Goal: Task Accomplishment & Management: Use online tool/utility

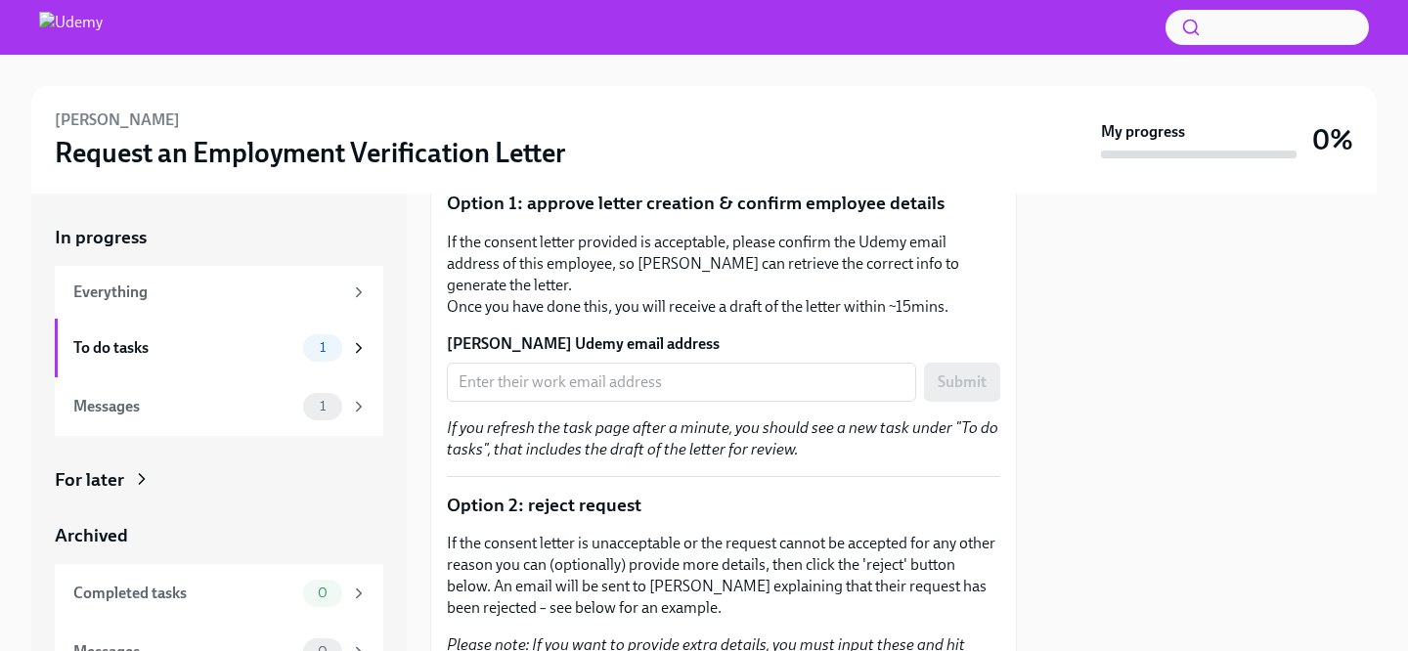
scroll to position [843, 0]
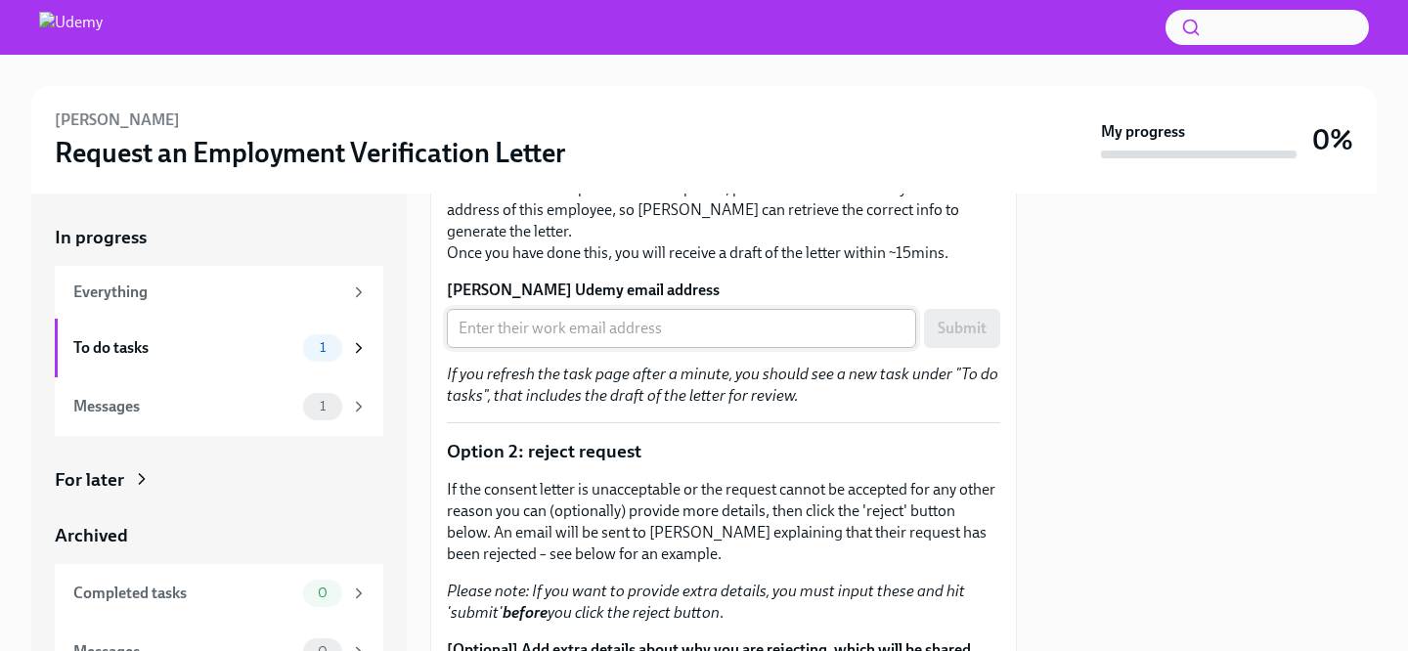
click at [593, 309] on input "SAMUEL SUNGEUN CHO's Udemy email address" at bounding box center [681, 328] width 469 height 39
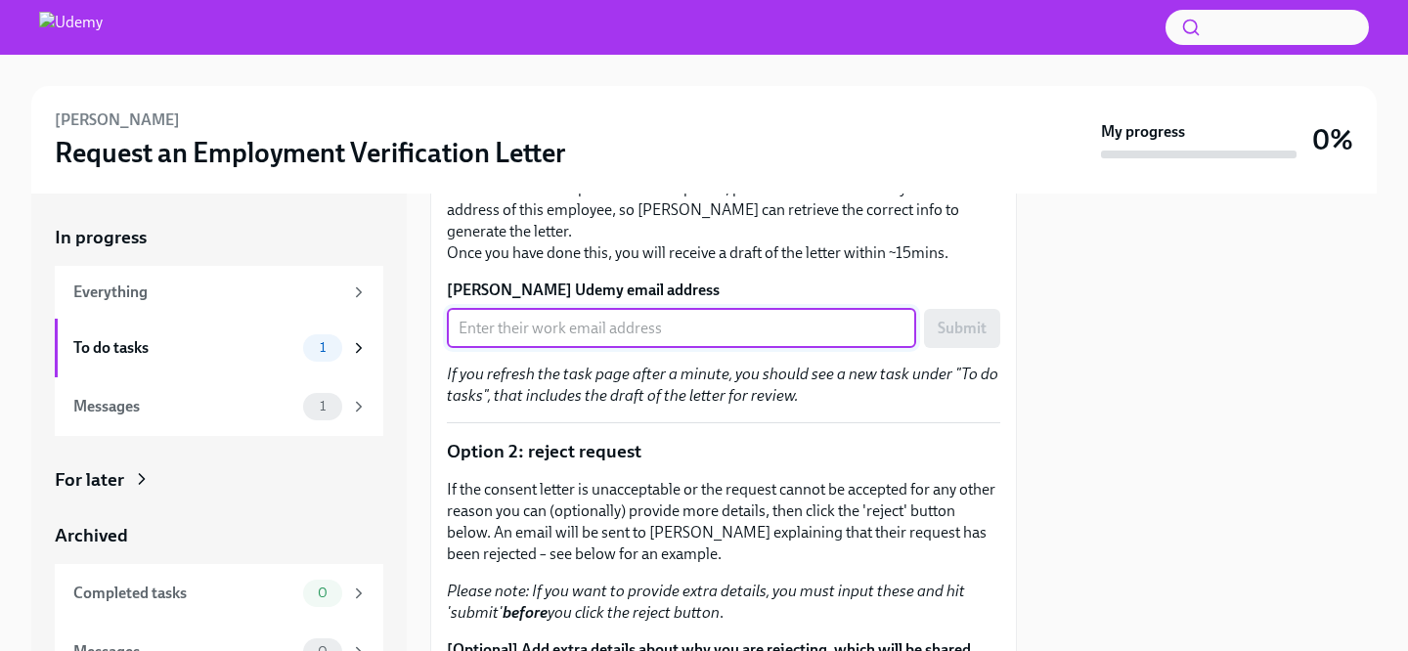
paste input "sam.cho@udemy.com"
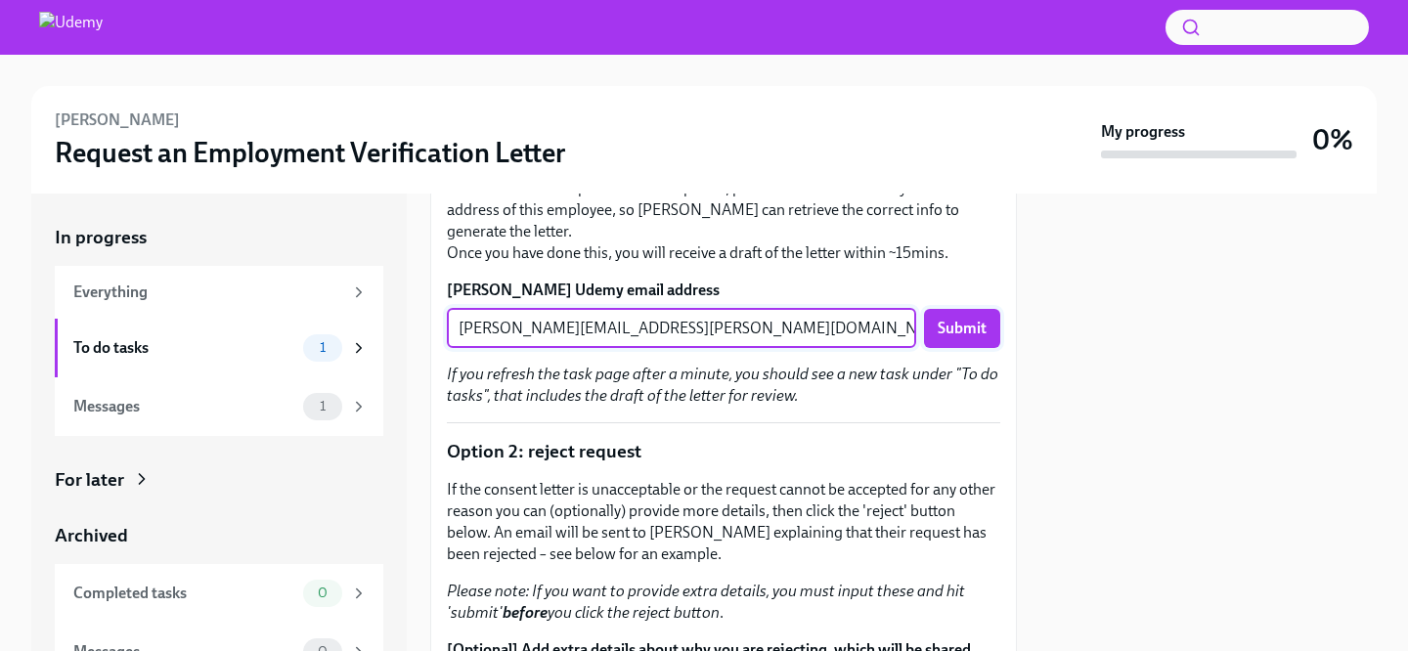
type input "sam.cho@udemy.com"
click at [955, 319] on span "Submit" at bounding box center [962, 329] width 49 height 20
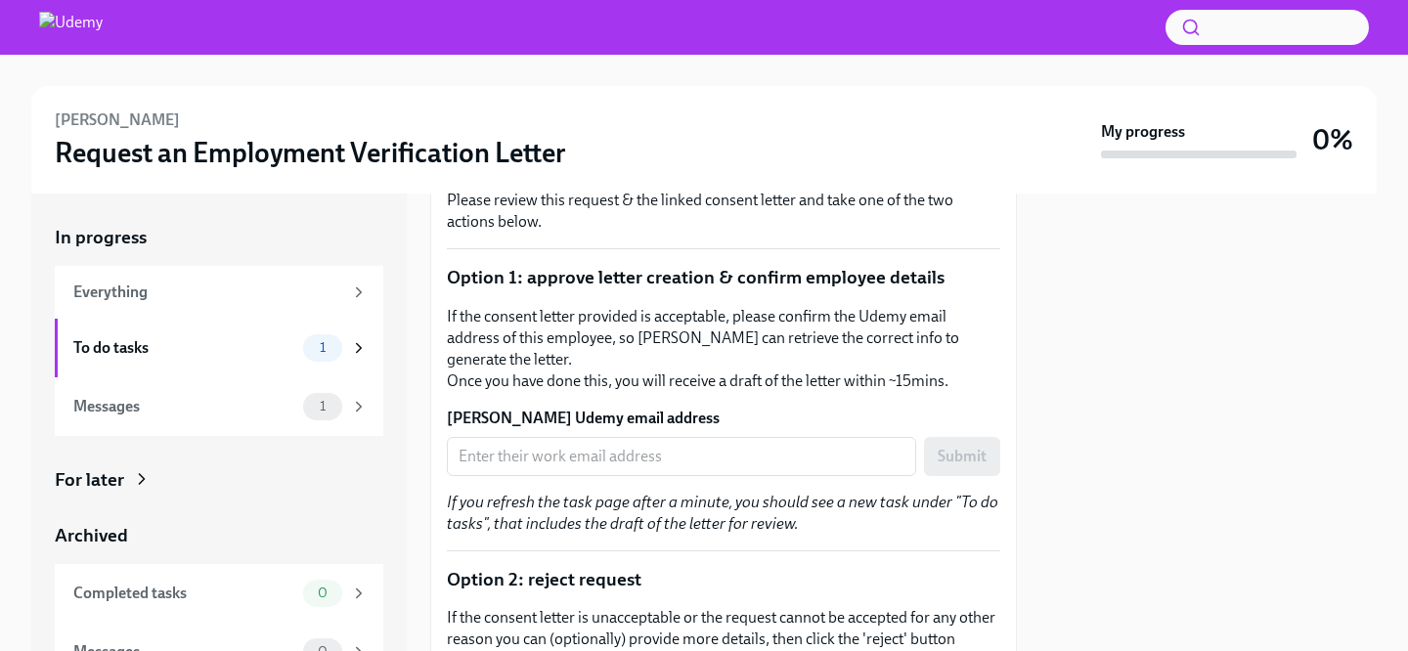
scroll to position [485, 0]
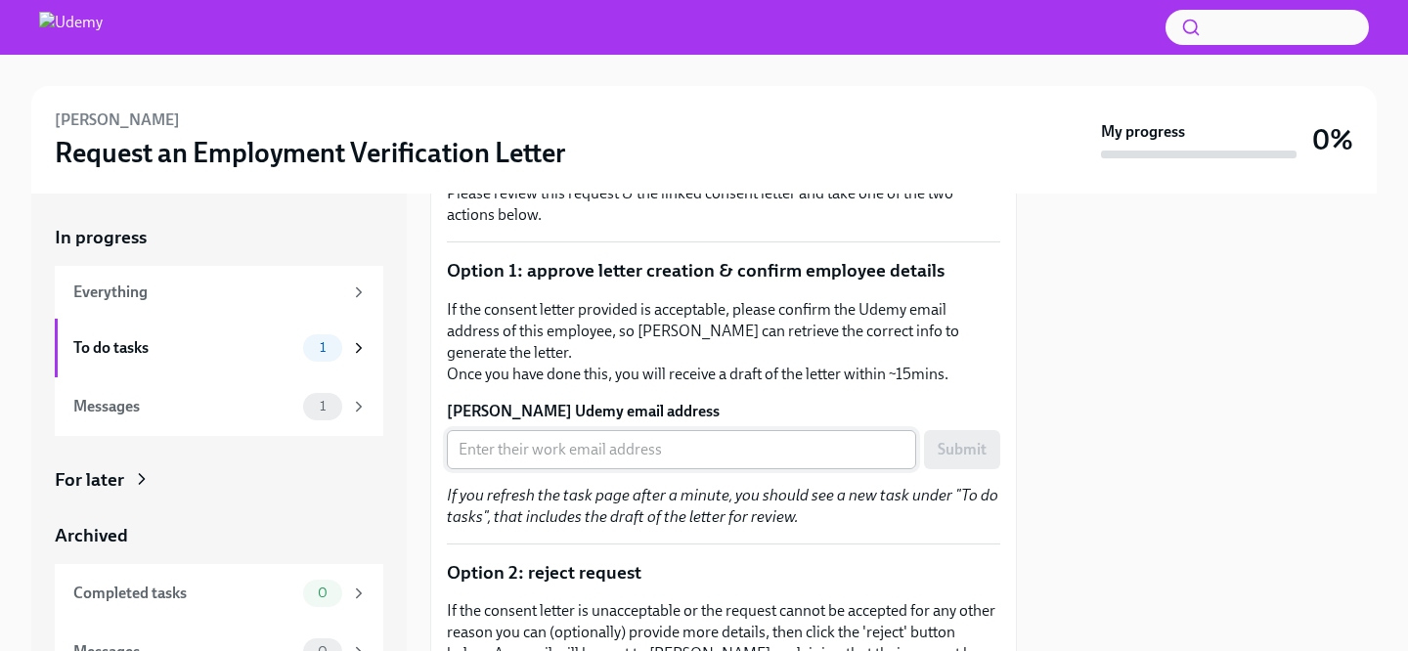
click at [630, 447] on input "Pilar Strutin-Belinoff's Udemy email address" at bounding box center [681, 449] width 469 height 39
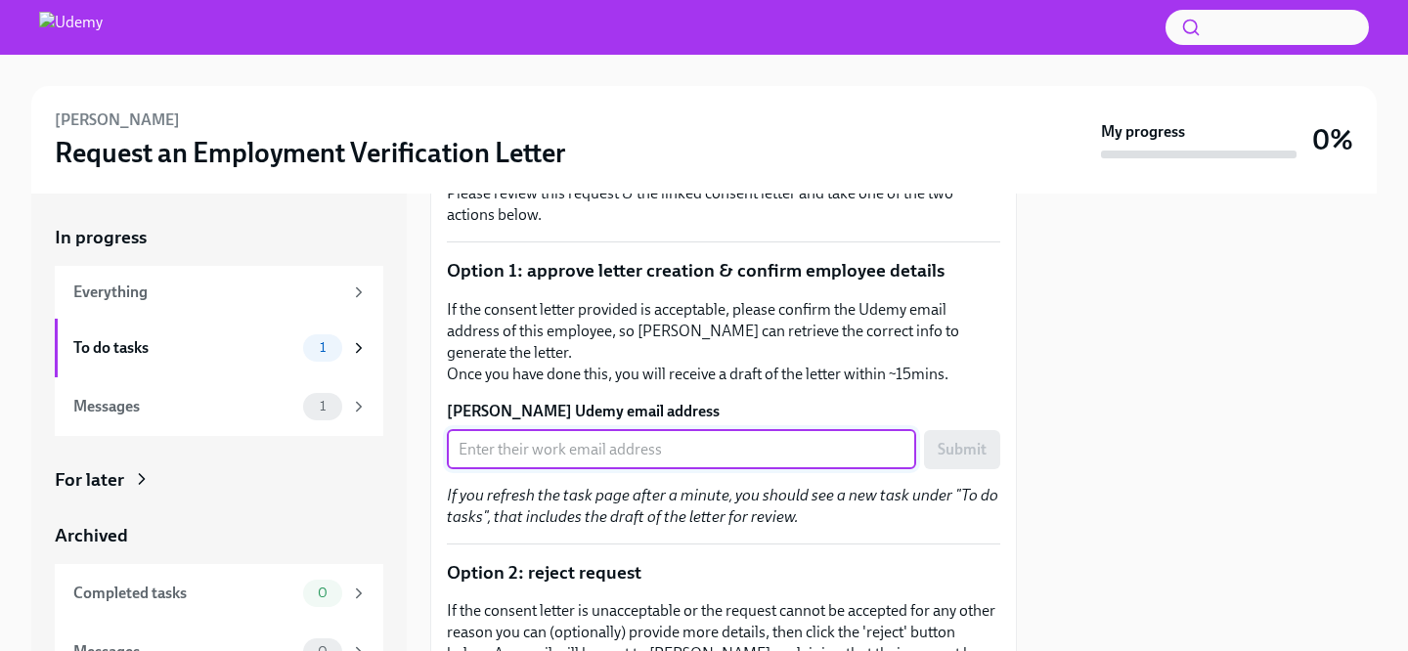
paste input "pilar.strutin-belinoff@udemy.com"
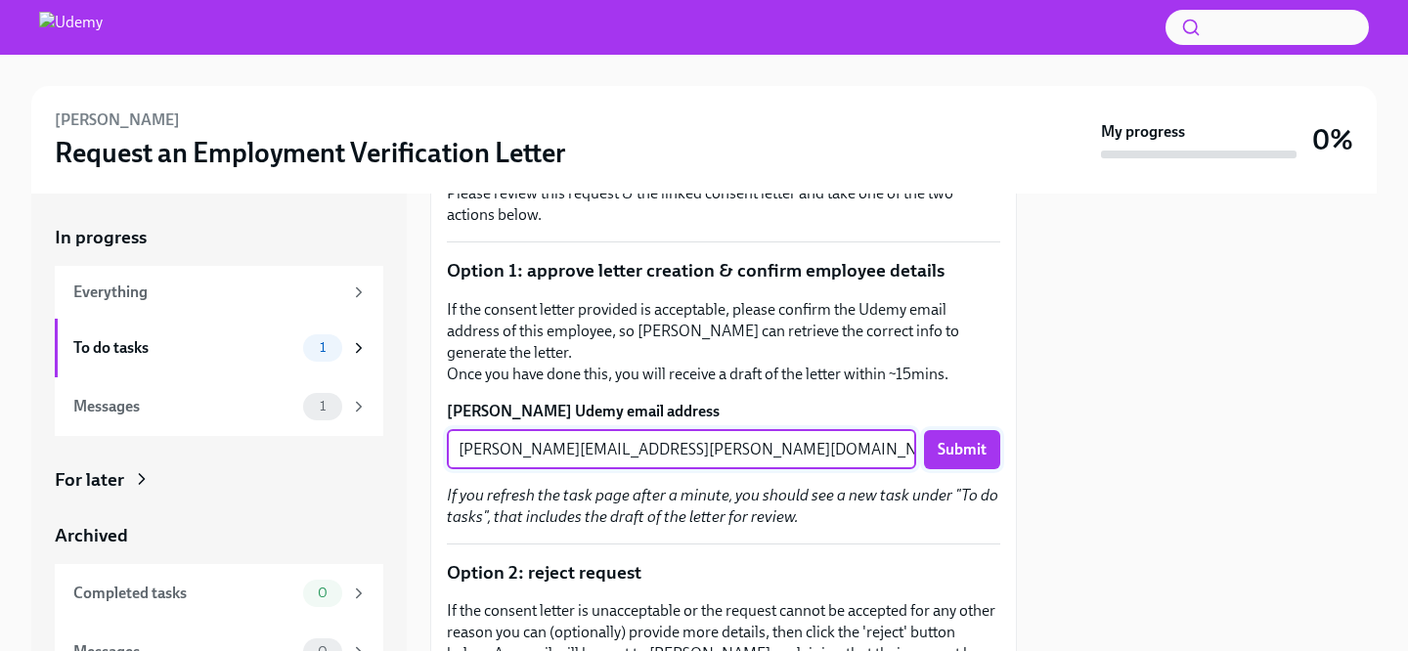
type input "pilar.strutin-belinoff@udemy.com"
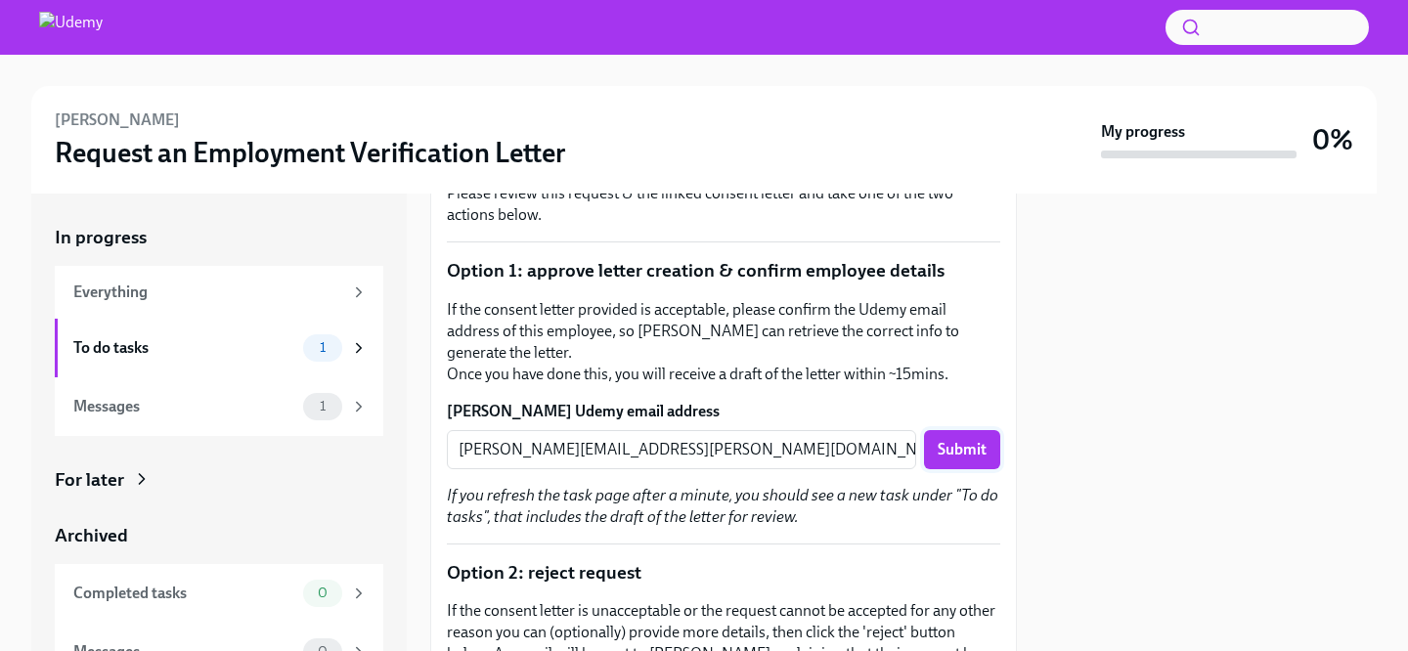
click at [980, 444] on span "Submit" at bounding box center [962, 450] width 49 height 20
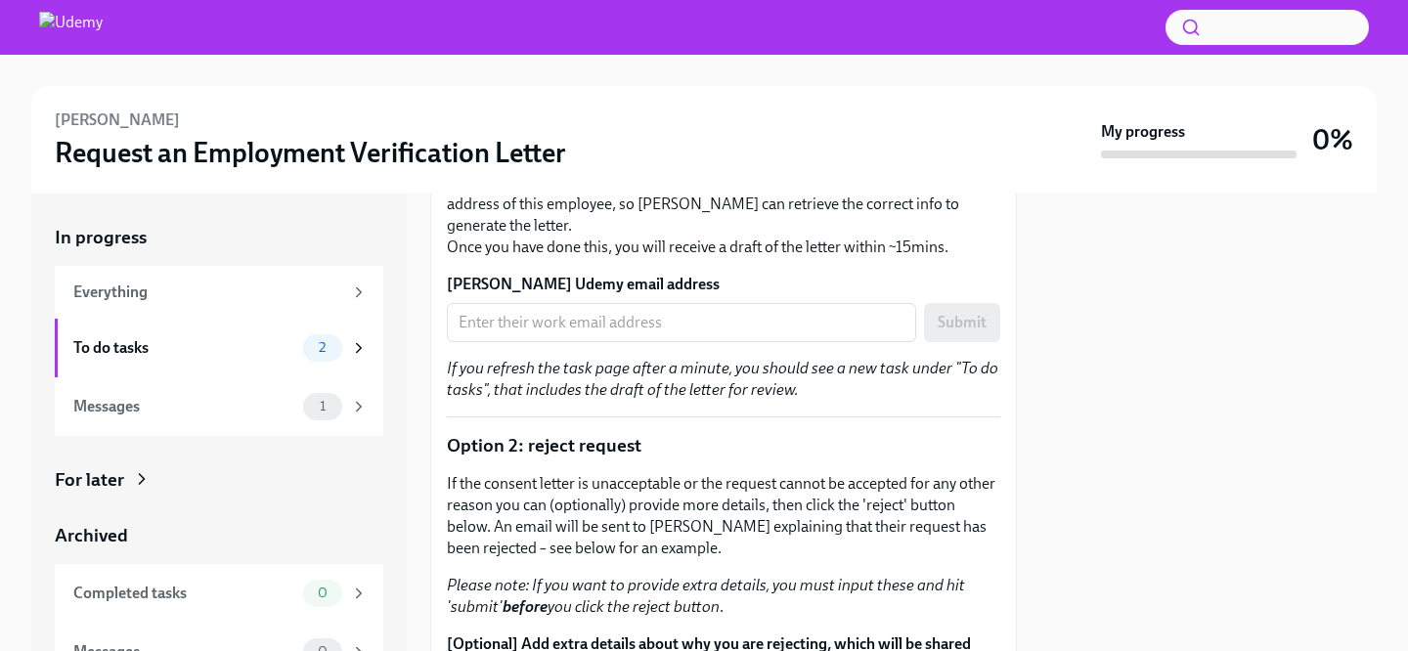
scroll to position [657, 0]
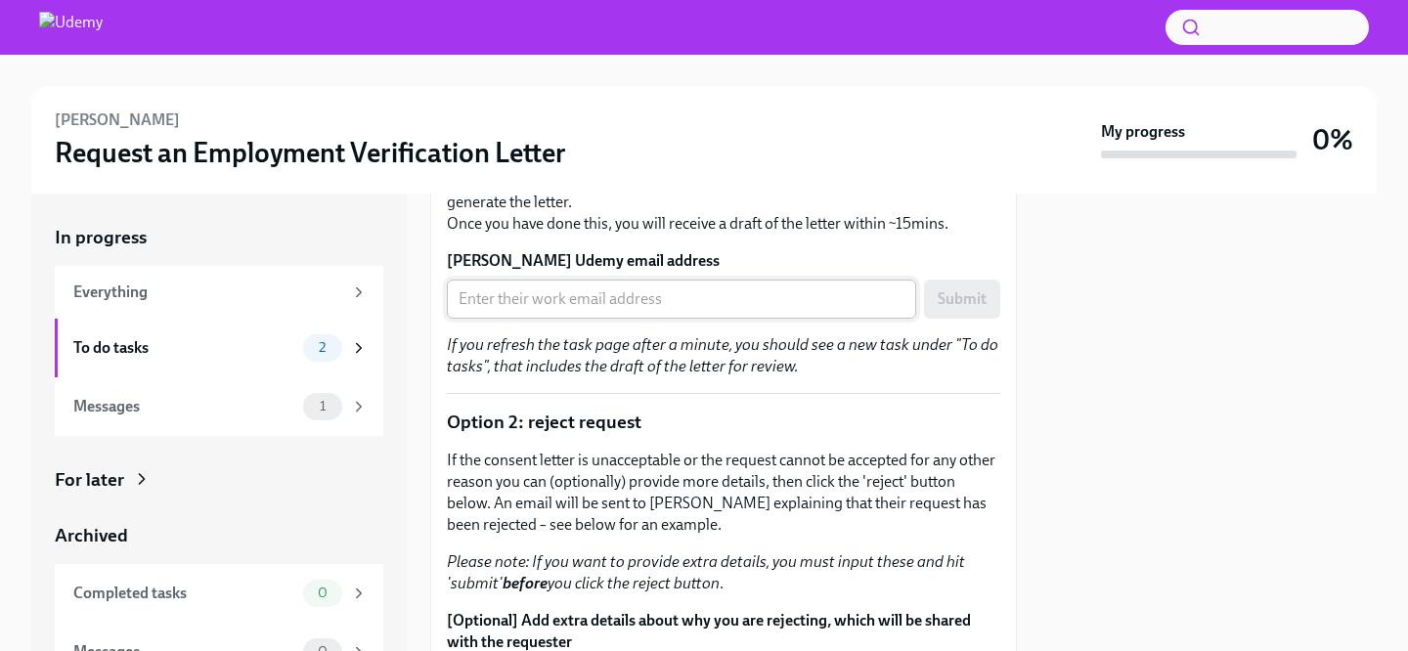
click at [647, 280] on input "Jonathan Raymond Cremin's Udemy email address" at bounding box center [681, 299] width 469 height 39
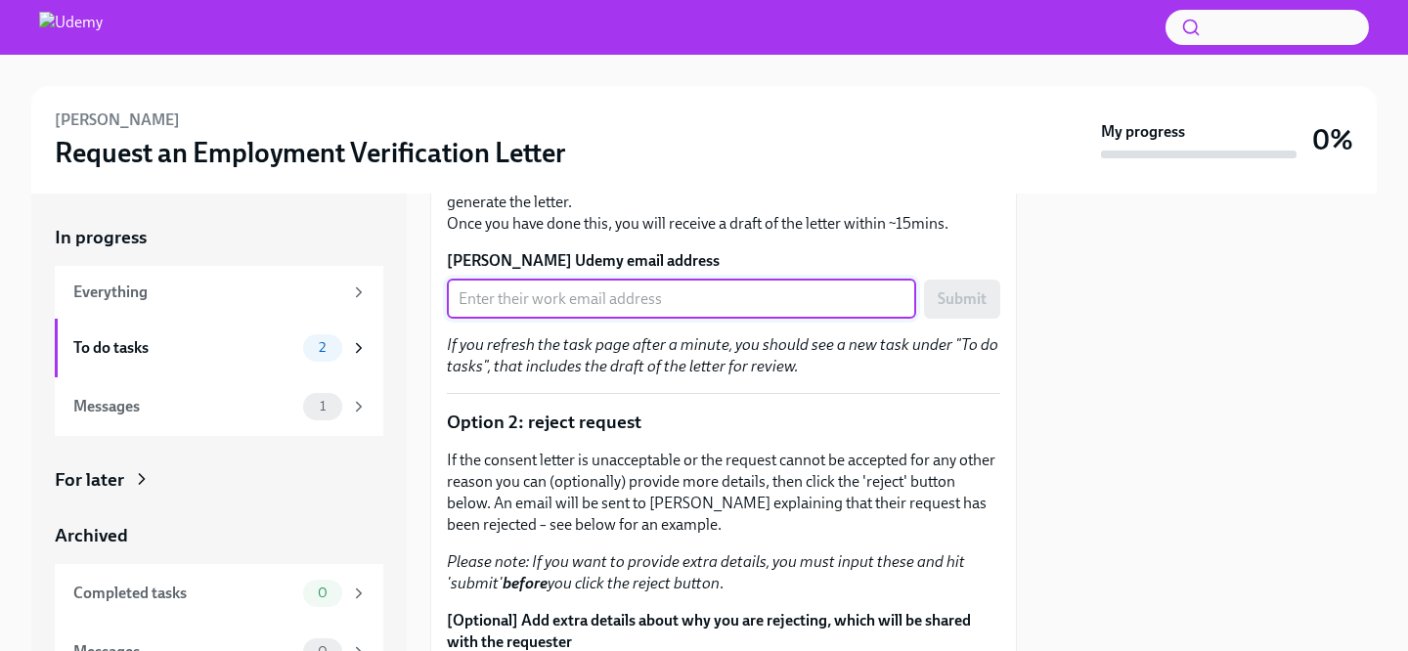
paste input "jonathan.cremin@udemy.com"
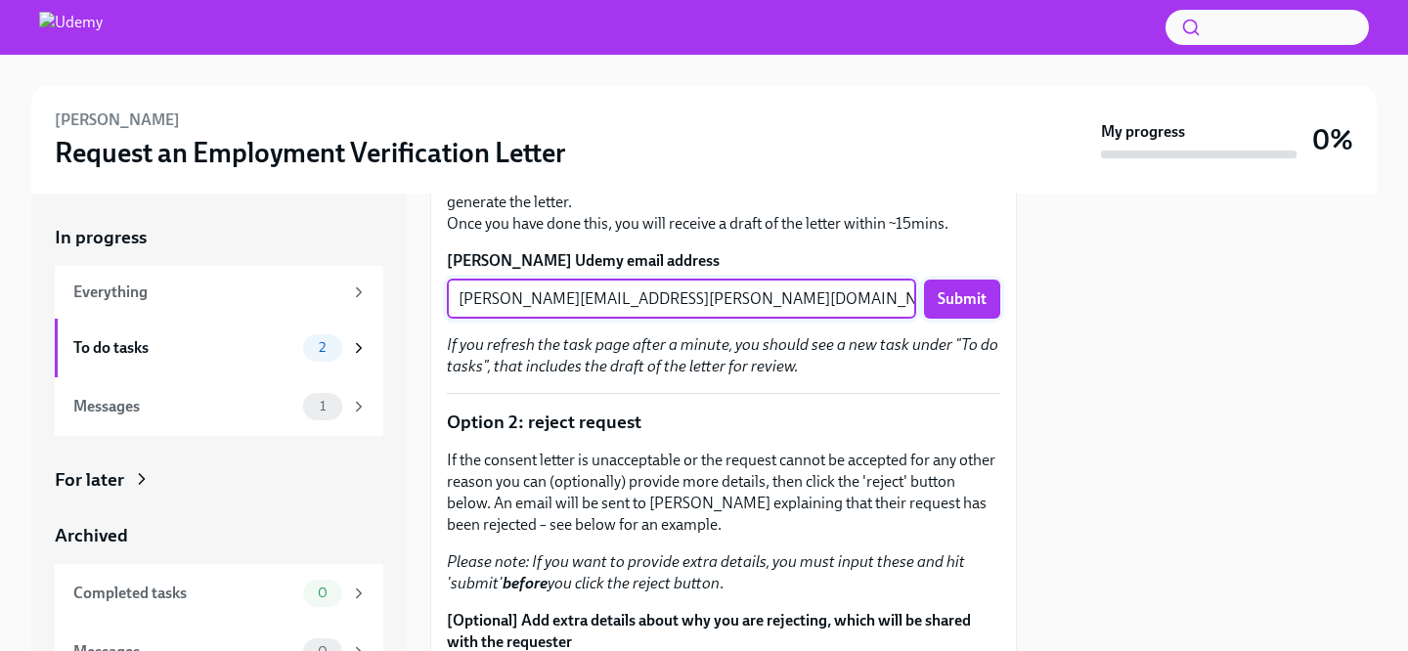
type input "jonathan.cremin@udemy.com"
click at [984, 286] on button "Submit" at bounding box center [962, 299] width 76 height 39
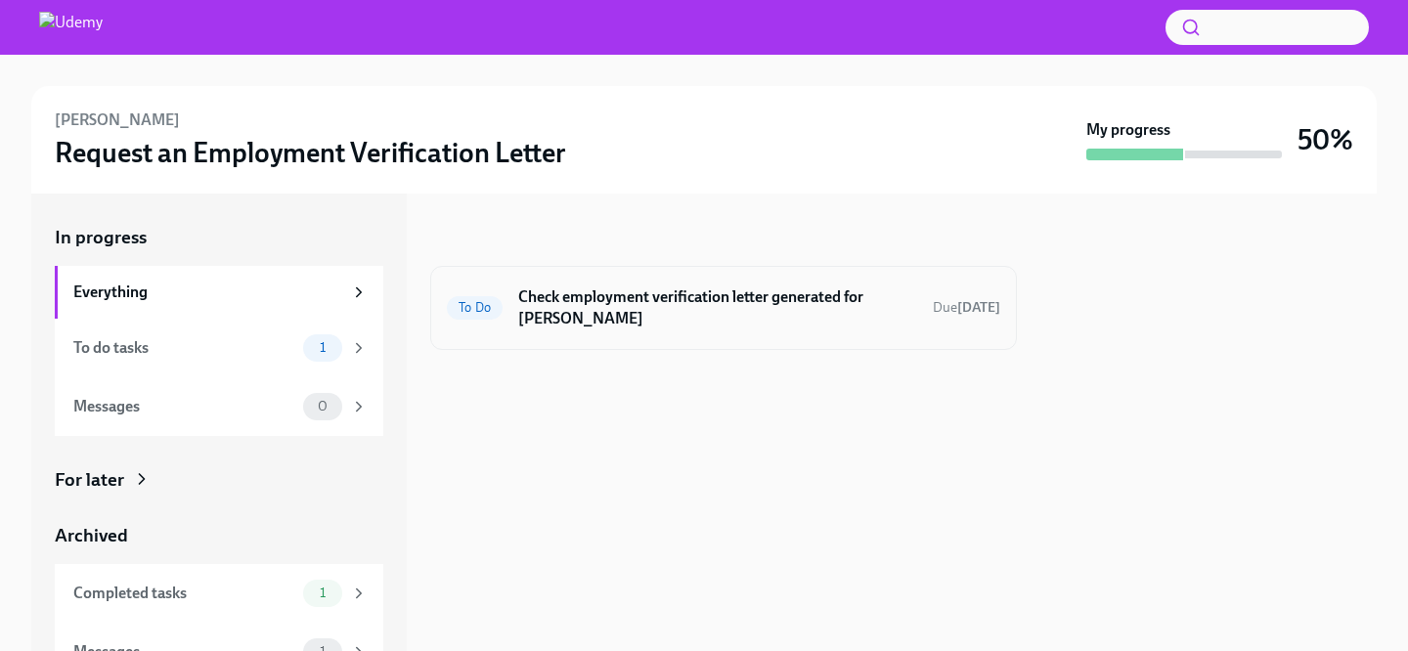
click at [651, 301] on h6 "Check employment verification letter generated for Pilar Strutin-Belinoff" at bounding box center [717, 307] width 399 height 43
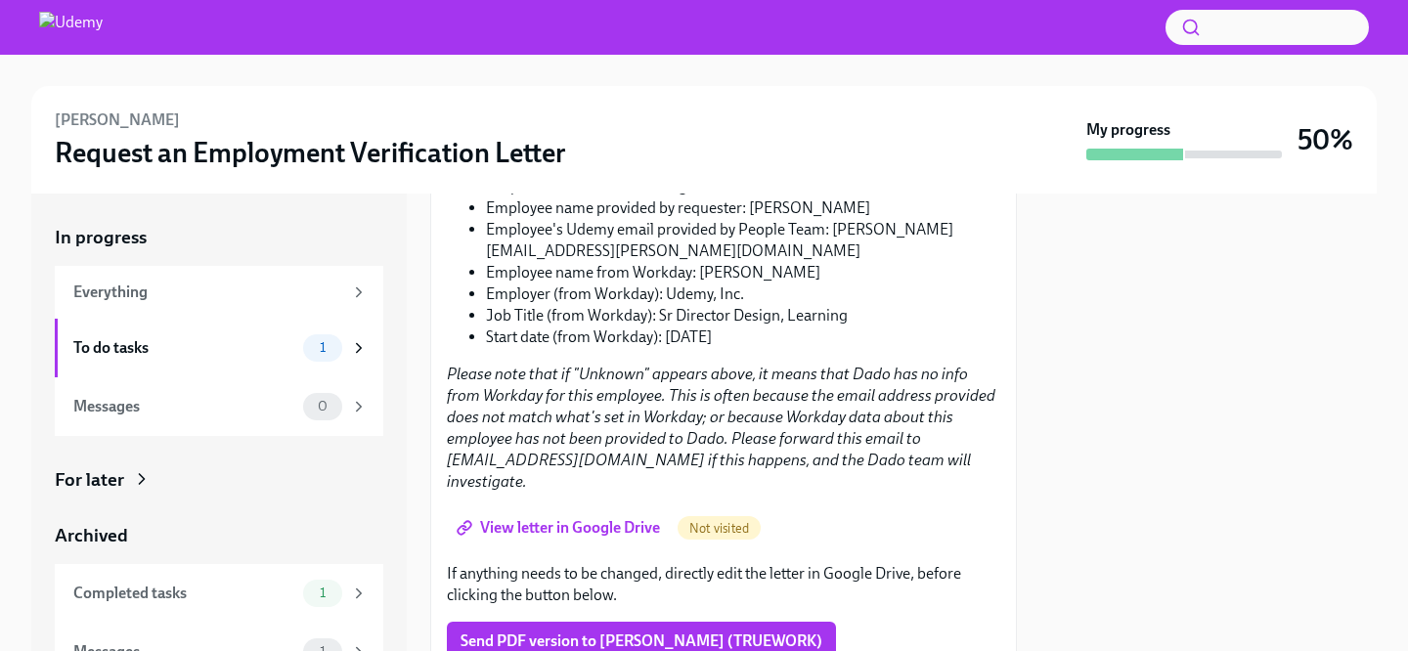
scroll to position [428, 0]
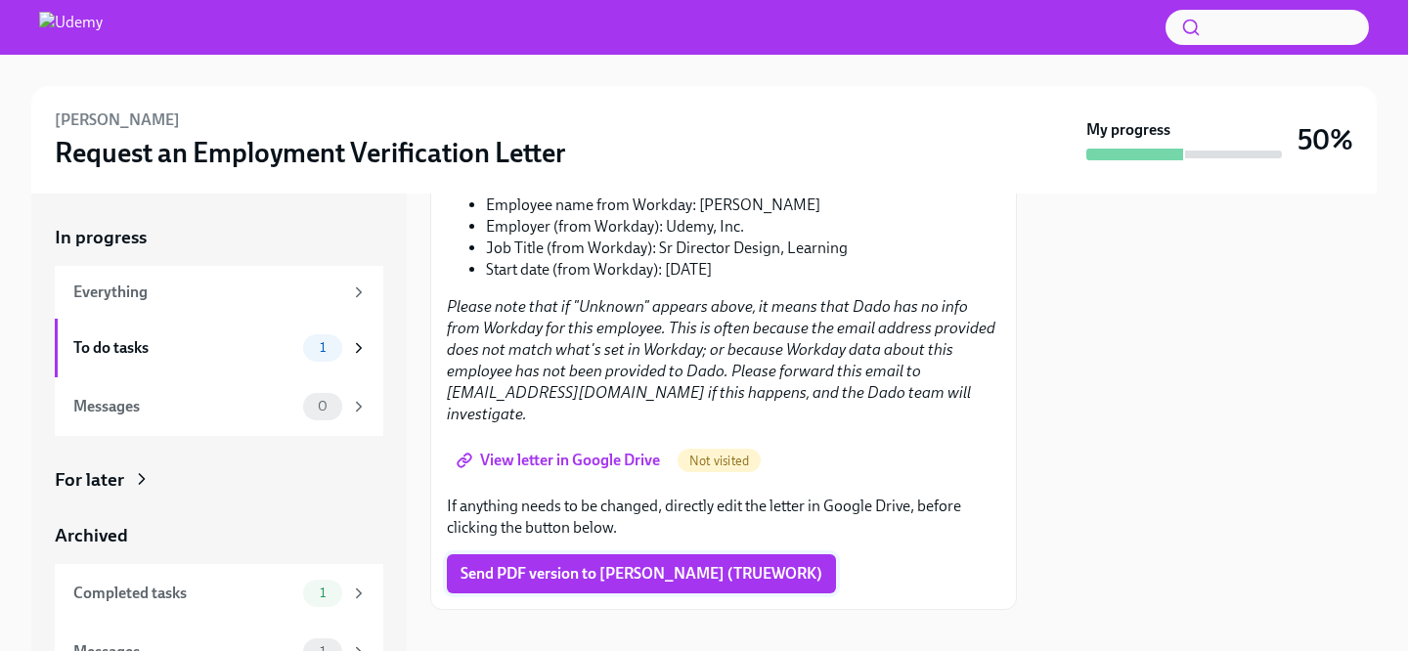
click at [565, 564] on span "Send PDF version to Chan Panal (TRUEWORK)" at bounding box center [642, 574] width 362 height 20
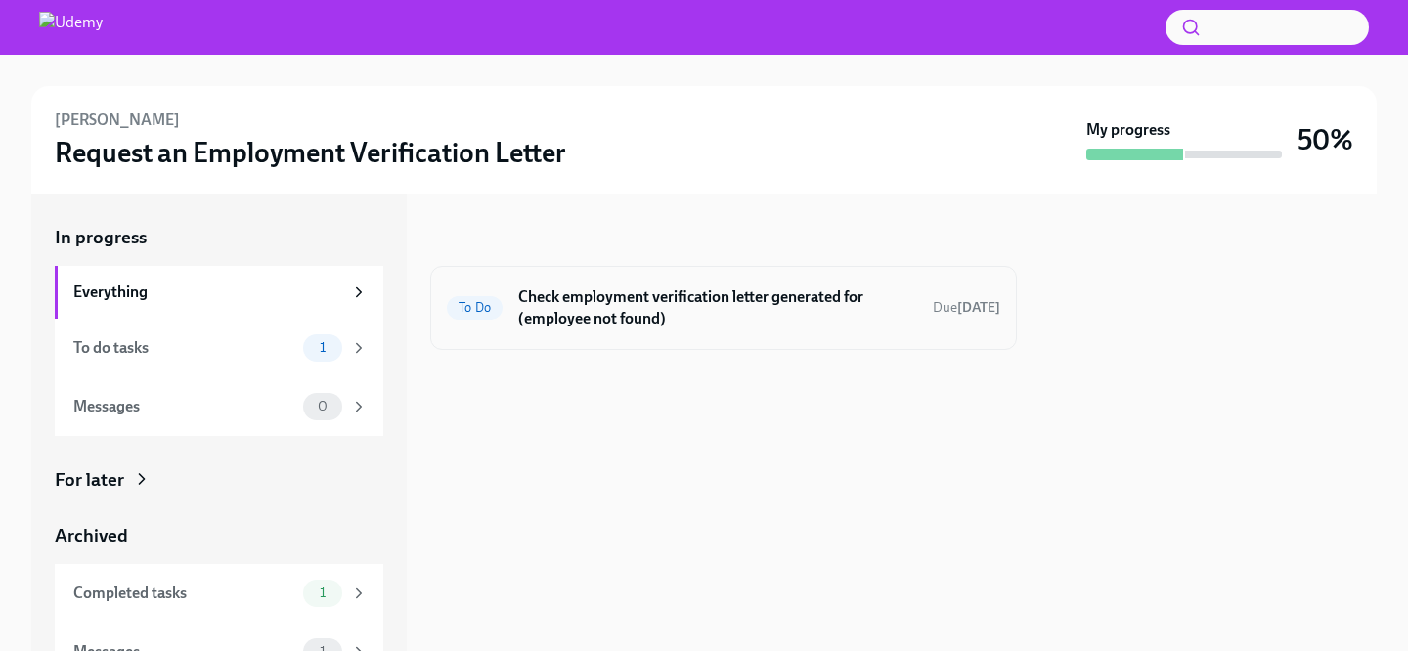
click at [609, 295] on h6 "Check employment verification letter generated for (employee not found)" at bounding box center [717, 307] width 399 height 43
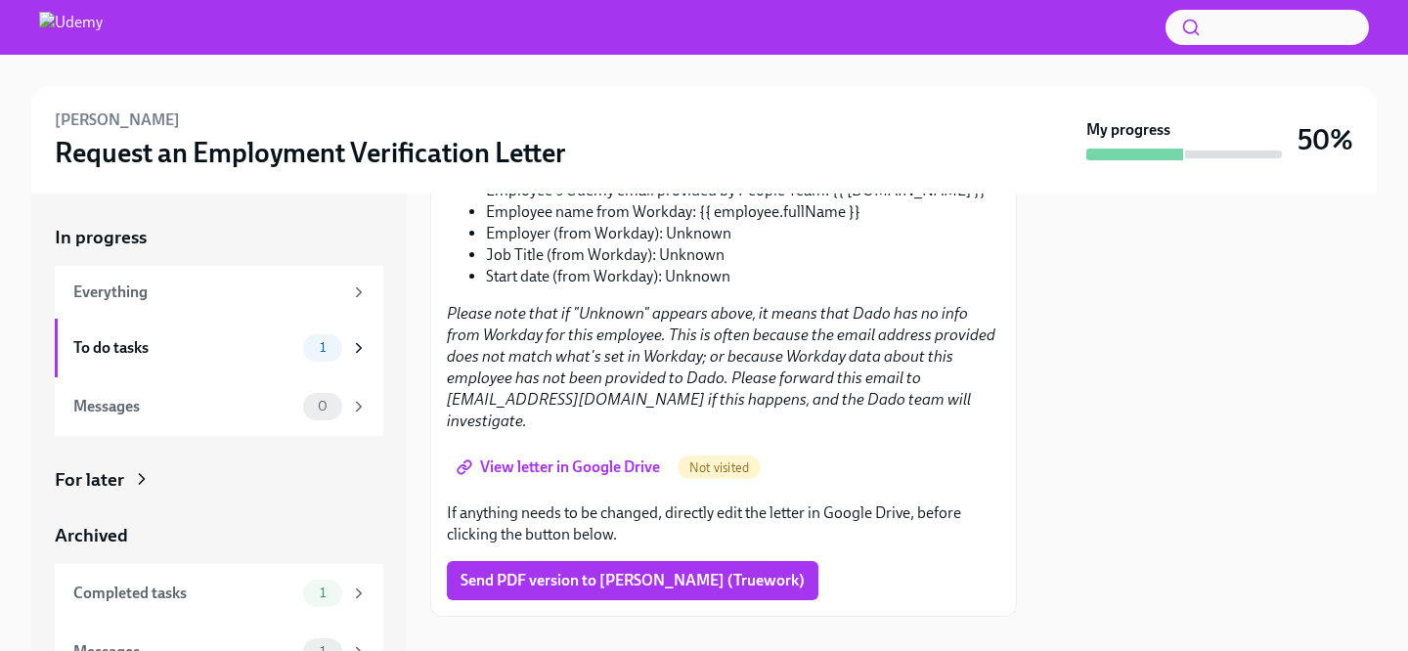
scroll to position [643, 0]
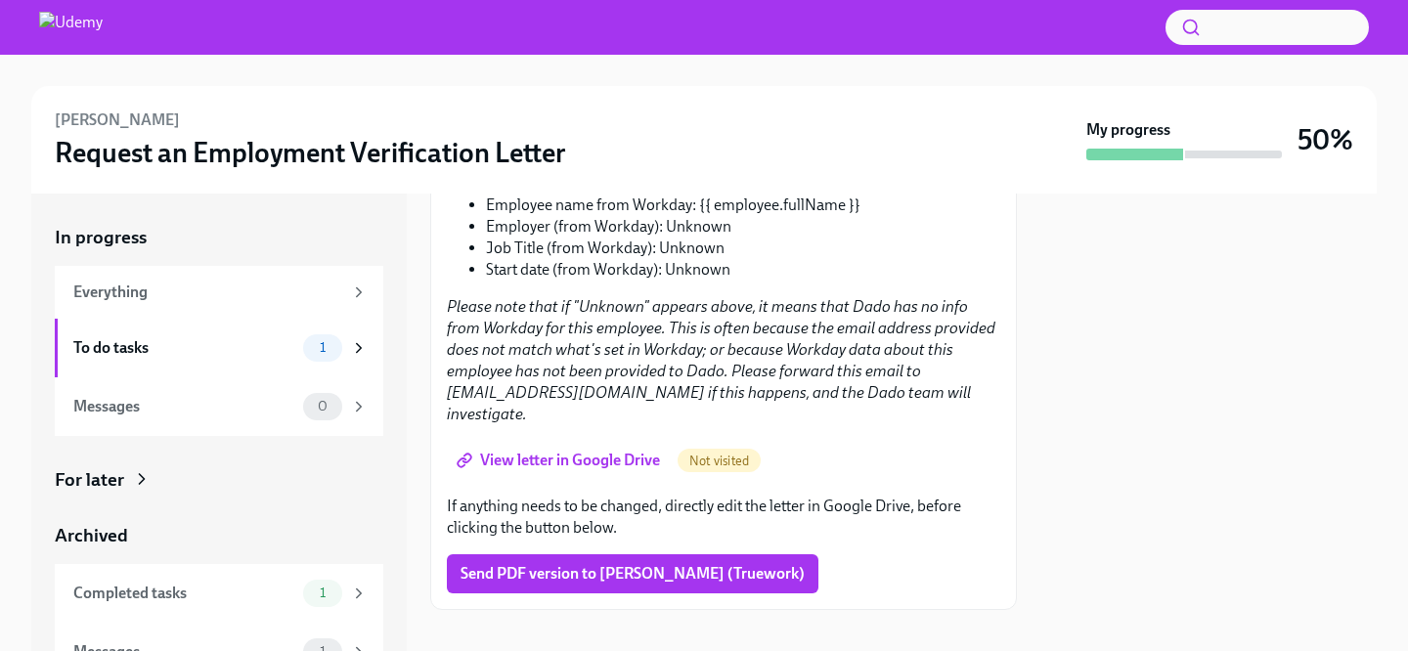
click at [574, 451] on span "View letter in Google Drive" at bounding box center [560, 461] width 199 height 20
click at [549, 564] on span "Send PDF version to Ria M. (Truework)" at bounding box center [633, 574] width 344 height 20
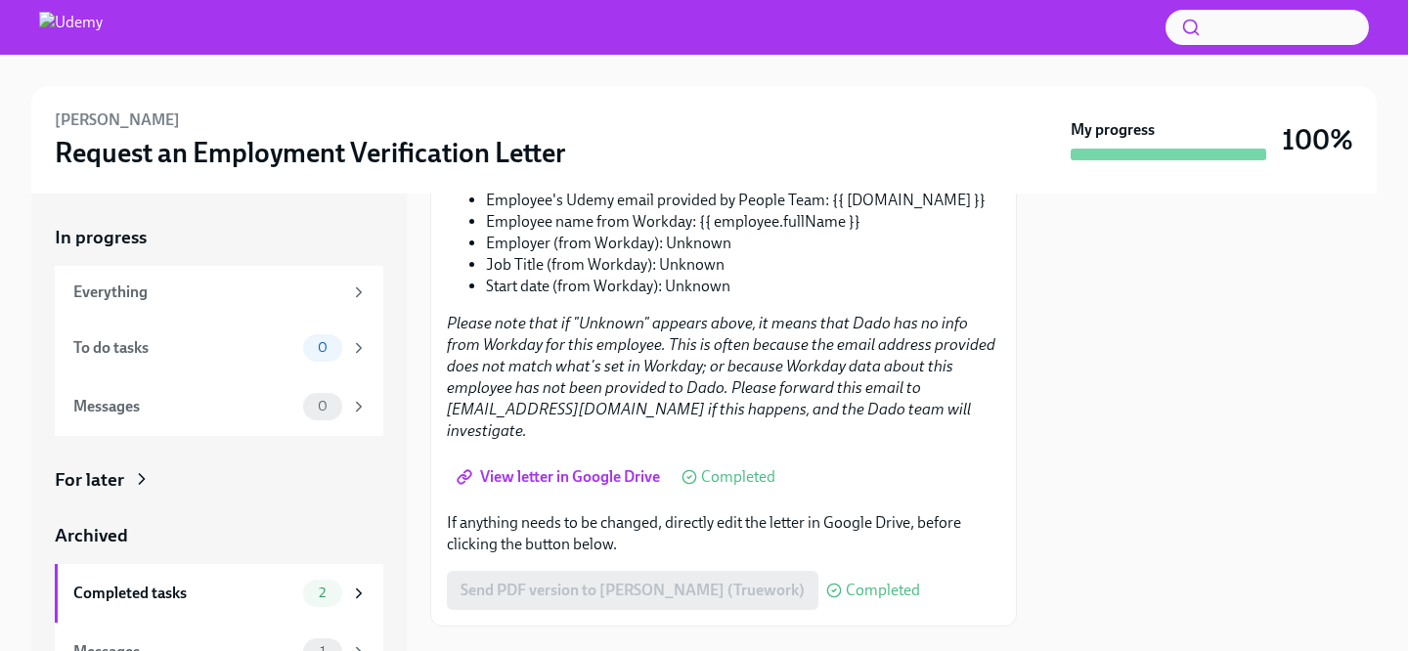
scroll to position [623, 0]
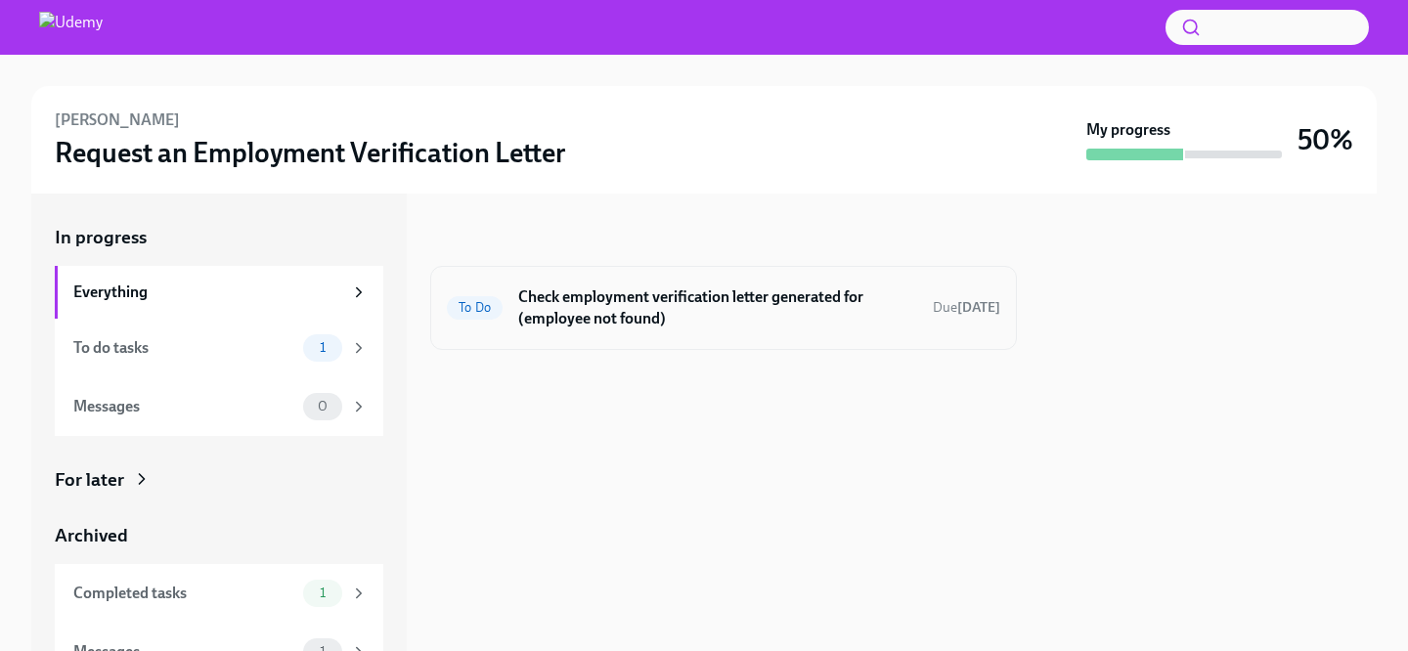
click at [603, 299] on h6 "Check employment verification letter generated for (employee not found)" at bounding box center [717, 307] width 399 height 43
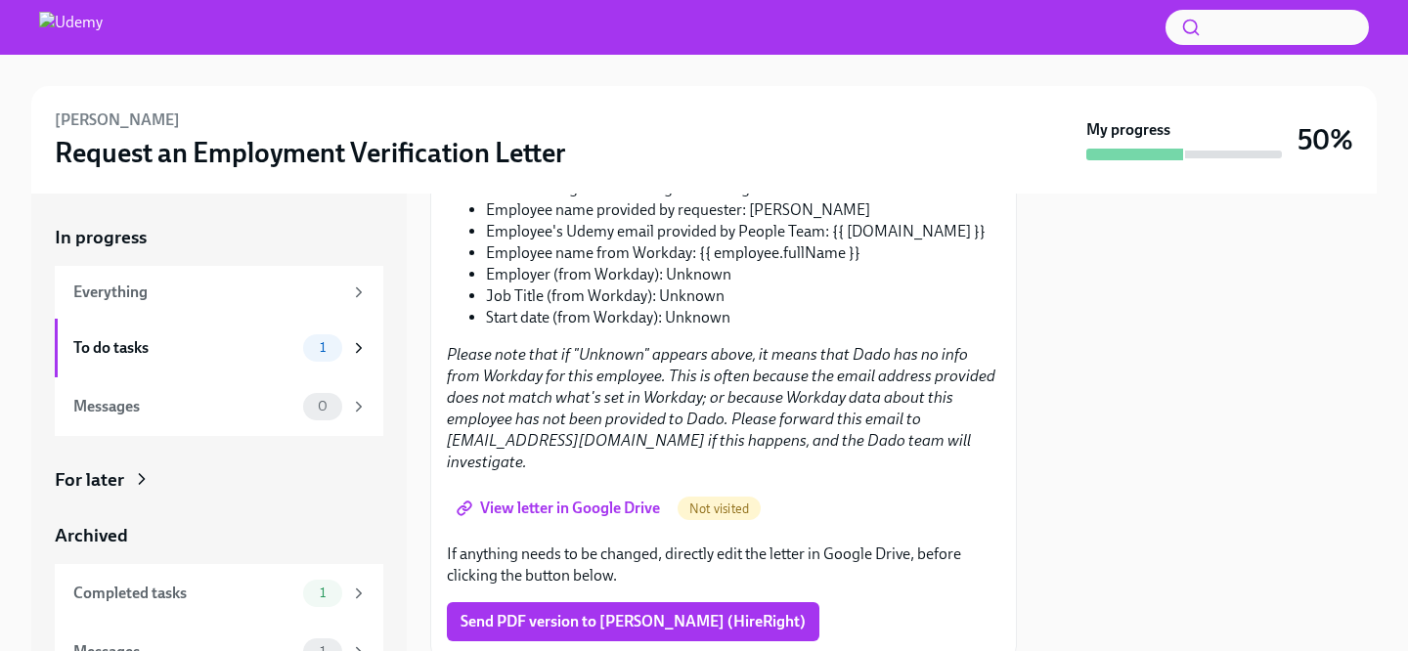
scroll to position [379, 0]
click at [589, 500] on span "View letter in Google Drive" at bounding box center [560, 510] width 199 height 20
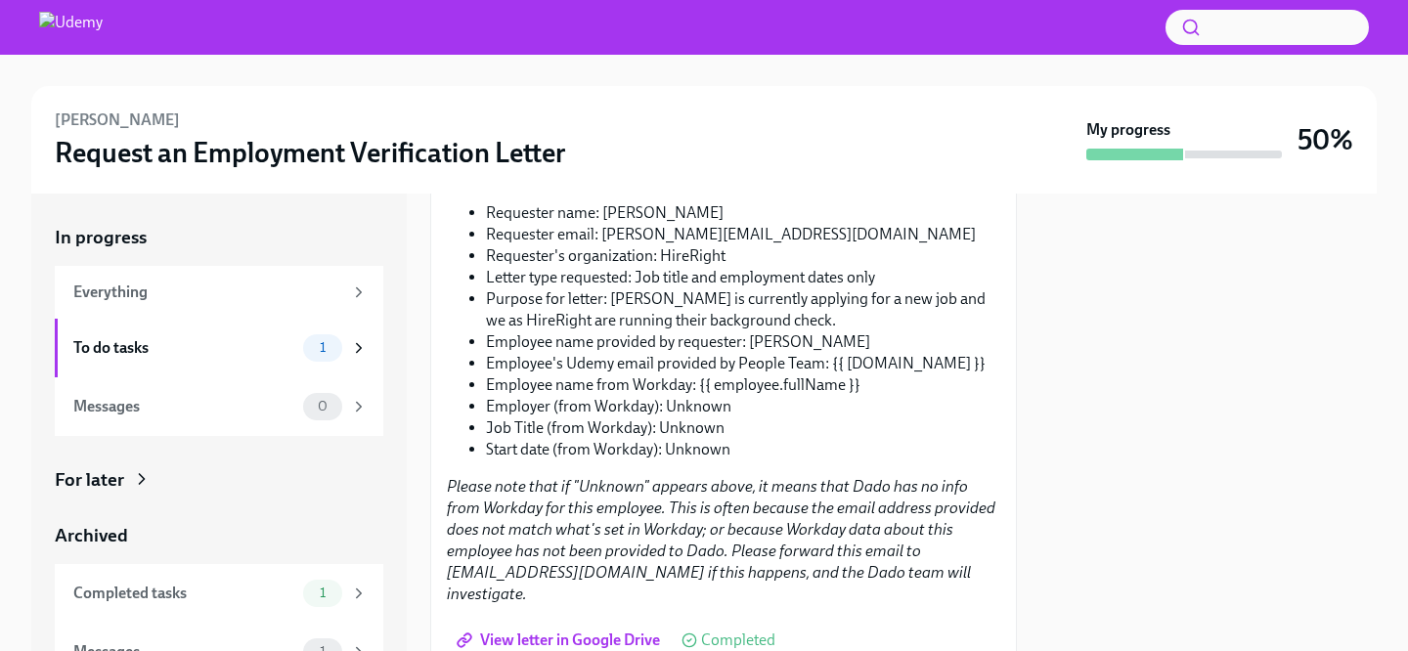
scroll to position [428, 0]
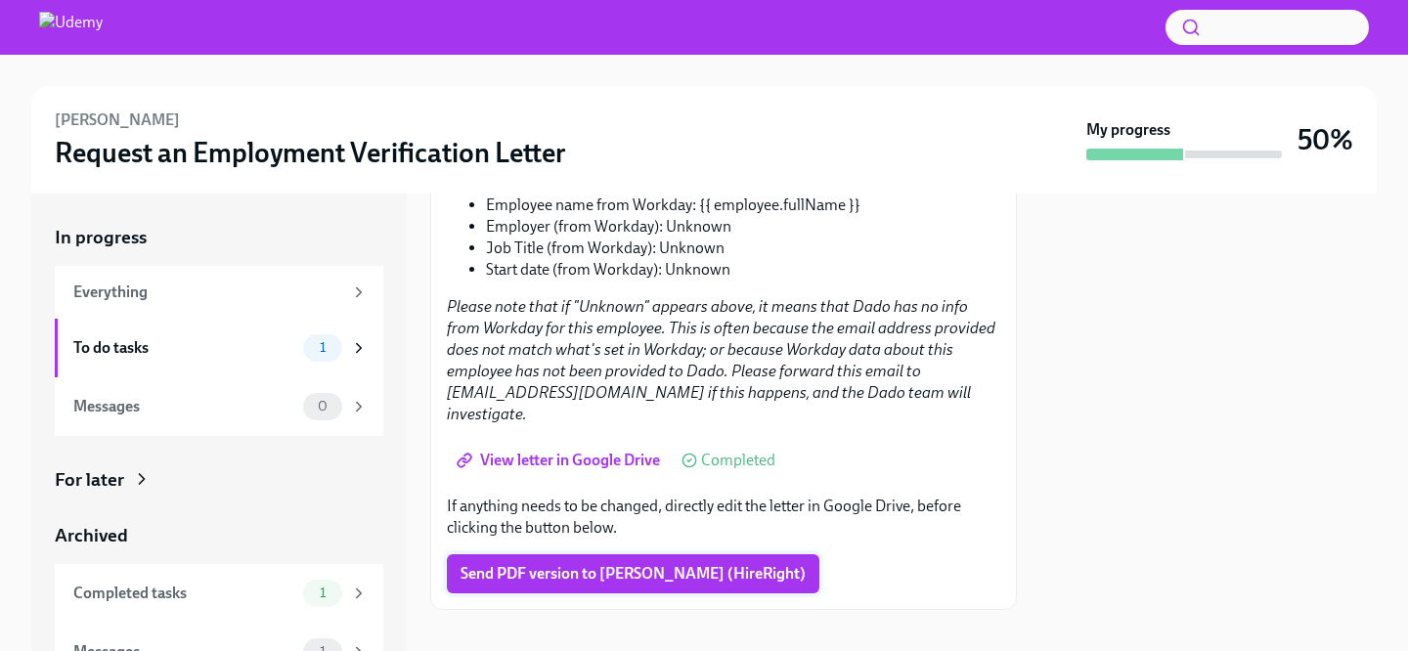
click at [614, 564] on span "Send PDF version to [PERSON_NAME] (HireRight)" at bounding box center [633, 574] width 345 height 20
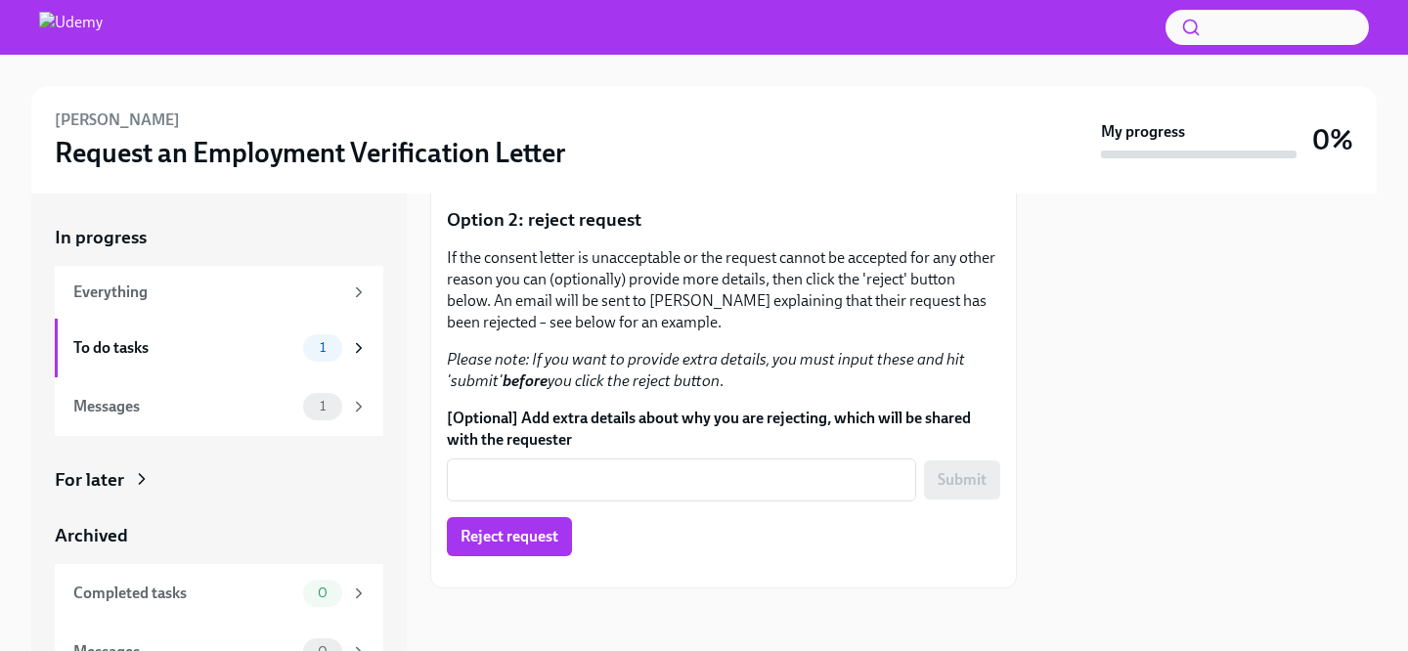
scroll to position [692, 0]
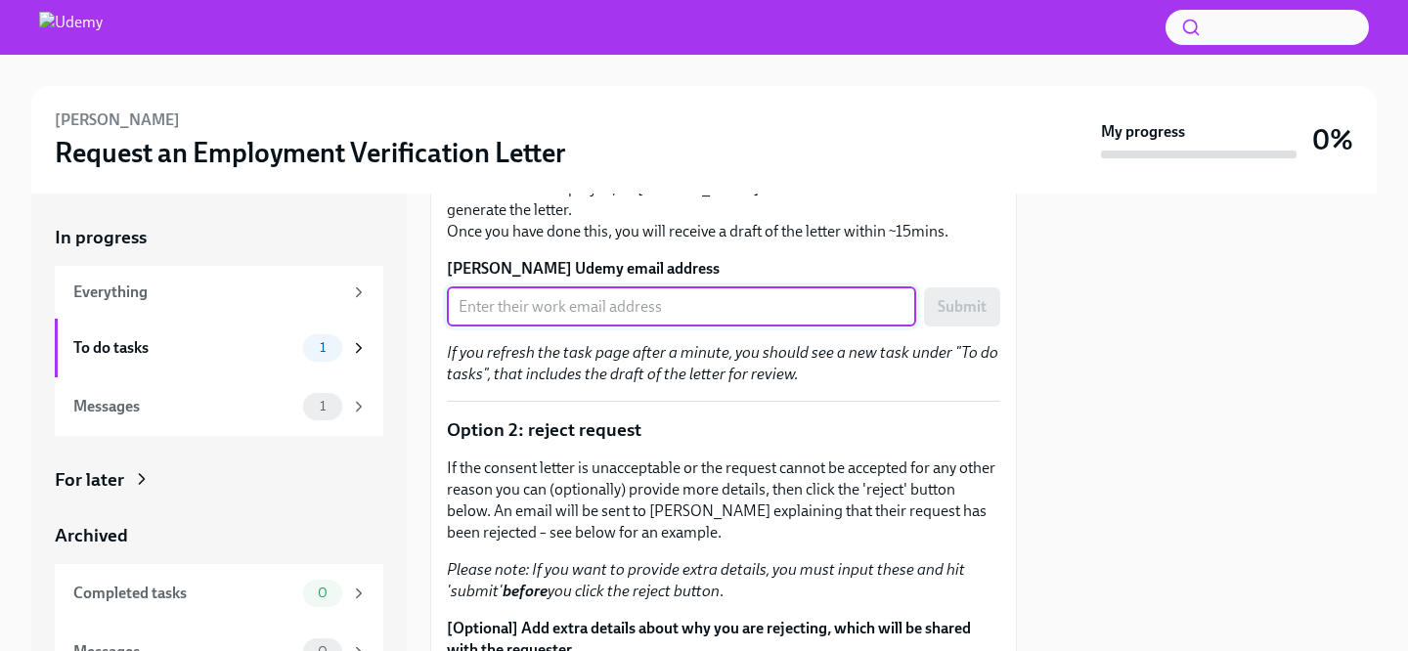
click at [595, 311] on input "Paulo Cesar Sarrin Cepeda's Udemy email address" at bounding box center [681, 306] width 469 height 39
paste input "paulo.sarrin@udemy.com"
type input "paulo.sarrin@udemy.com"
click at [968, 307] on span "Submit" at bounding box center [962, 307] width 49 height 20
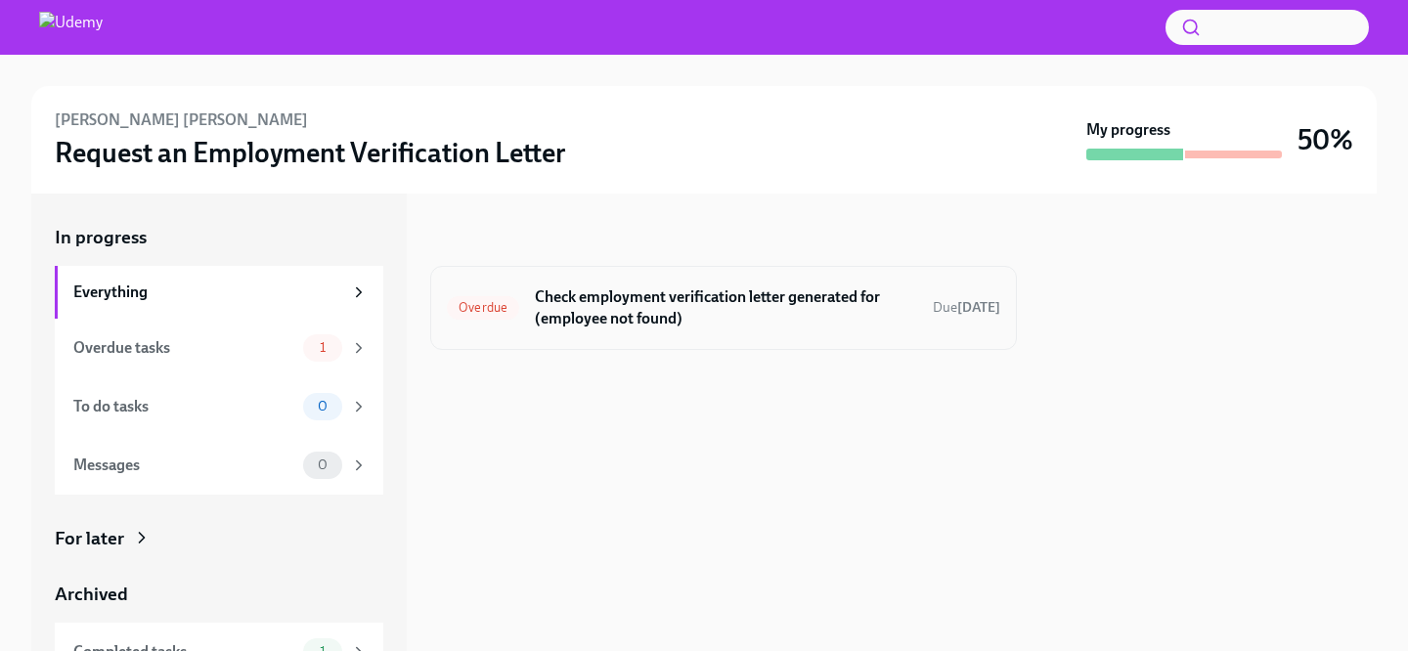
click at [636, 330] on div "Overdue Check employment verification letter generated for (employee not found)…" at bounding box center [723, 308] width 553 height 51
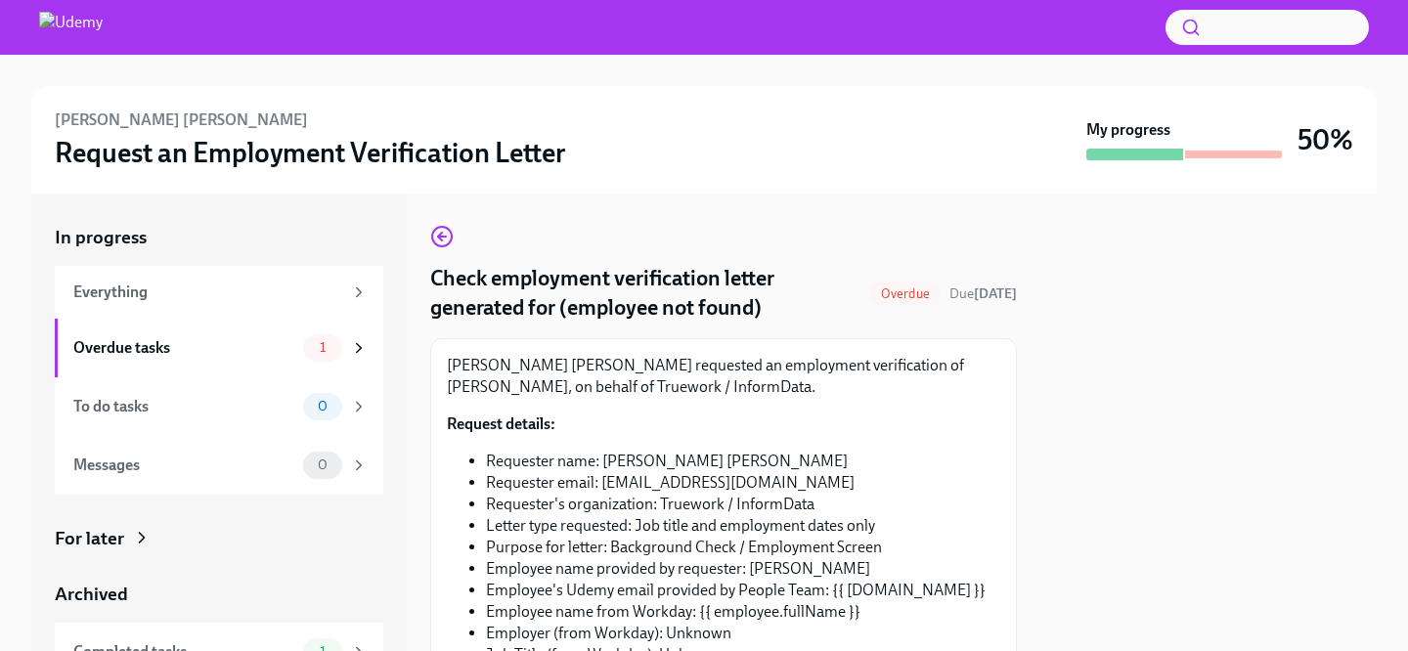
scroll to position [407, 0]
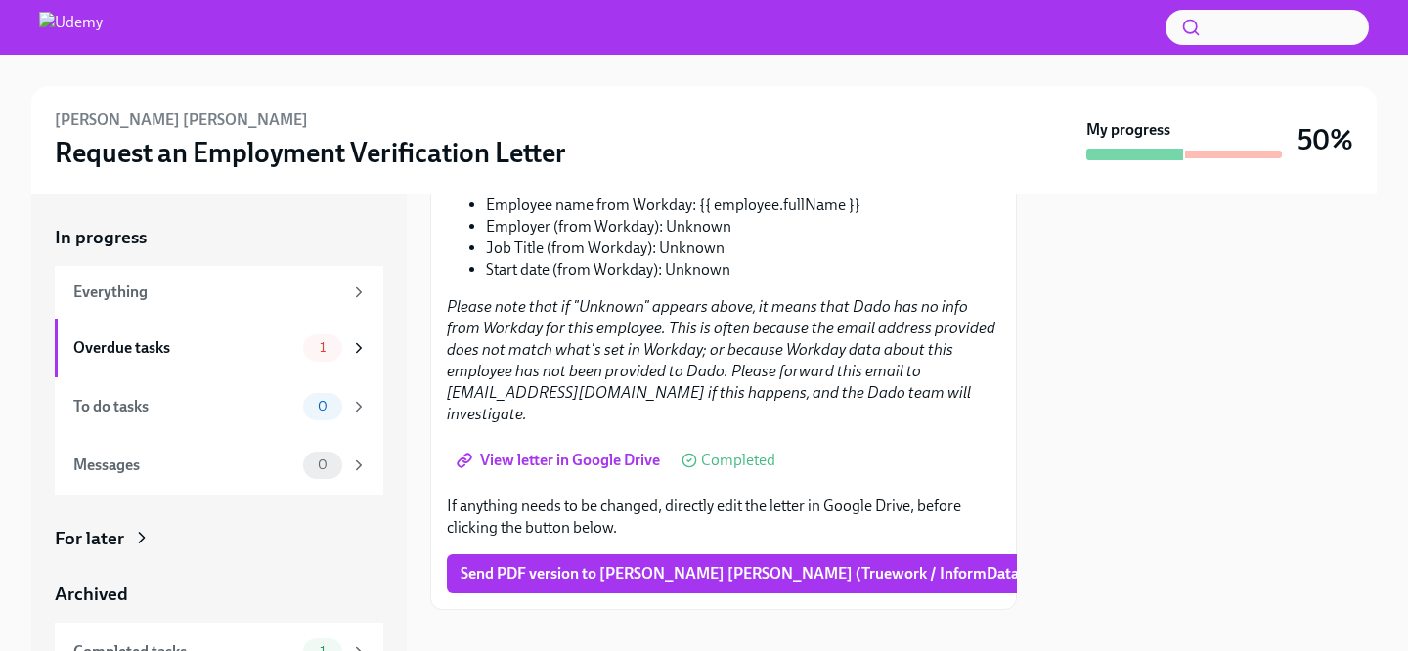
click at [550, 451] on span "View letter in Google Drive" at bounding box center [560, 461] width 199 height 20
click at [589, 564] on span "Send PDF version to [PERSON_NAME] [PERSON_NAME] (Truework / InformData)" at bounding box center [743, 574] width 564 height 20
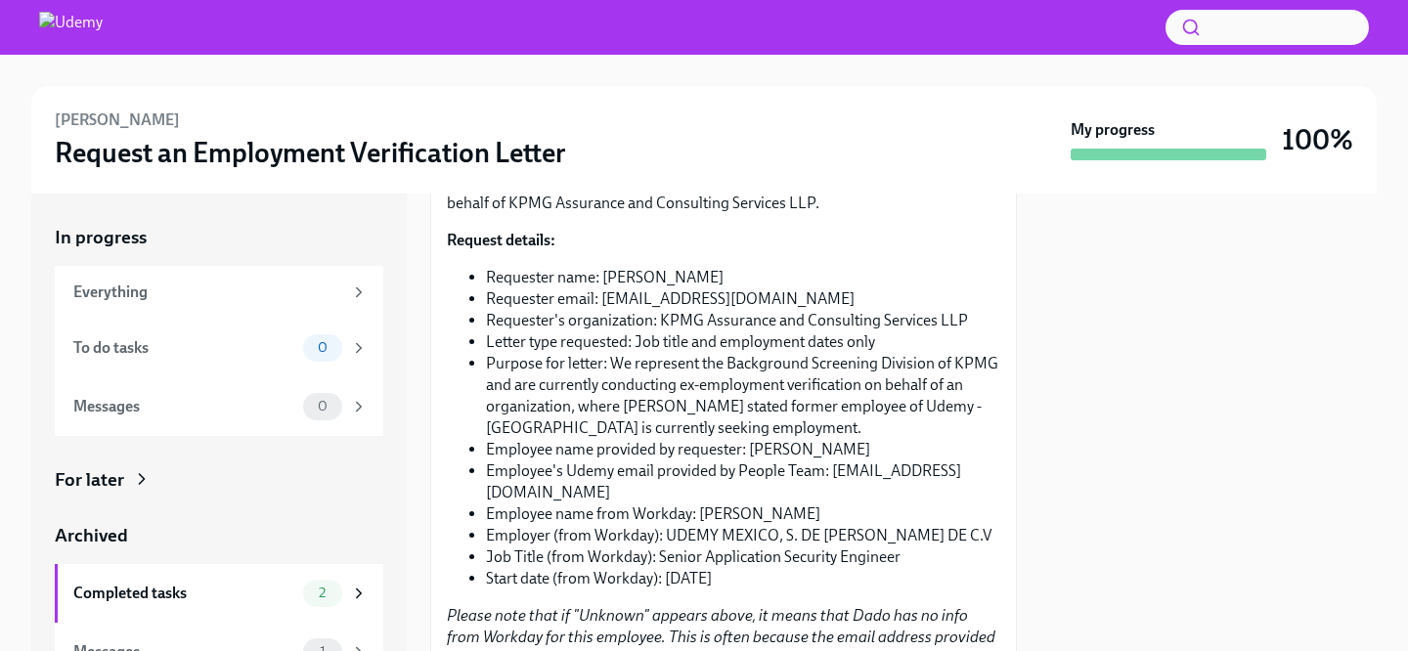
scroll to position [516, 0]
